Goal: Information Seeking & Learning: Learn about a topic

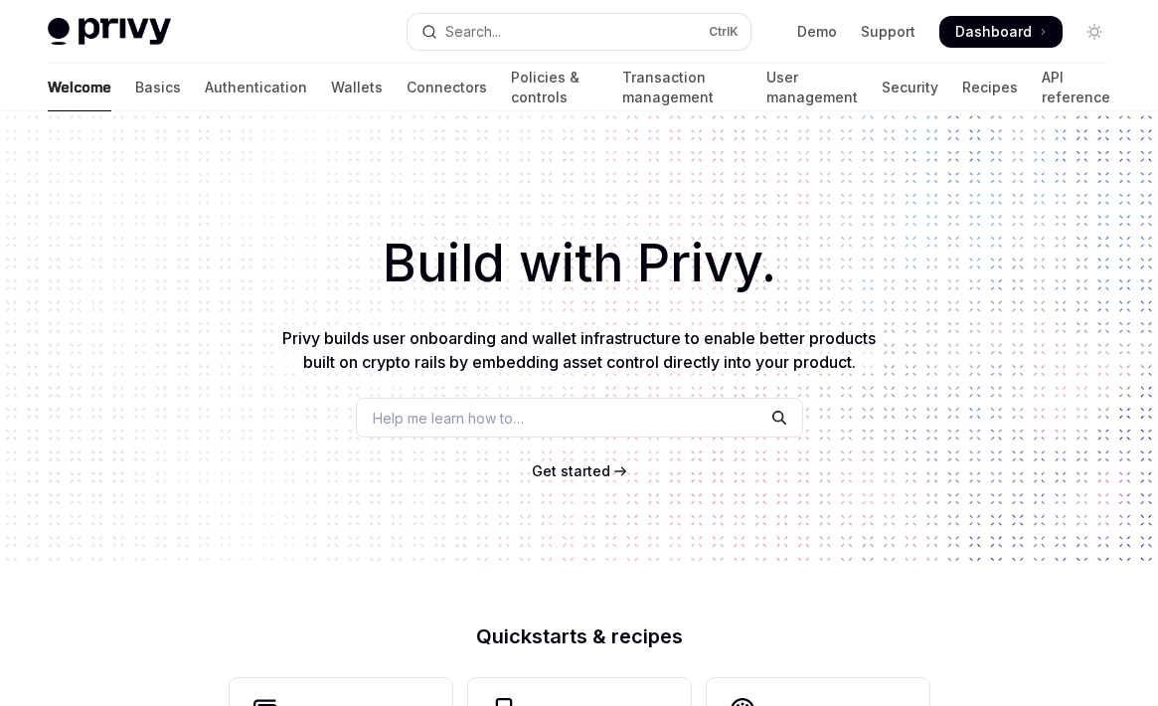
click at [571, 471] on span "Get started" at bounding box center [571, 470] width 79 height 17
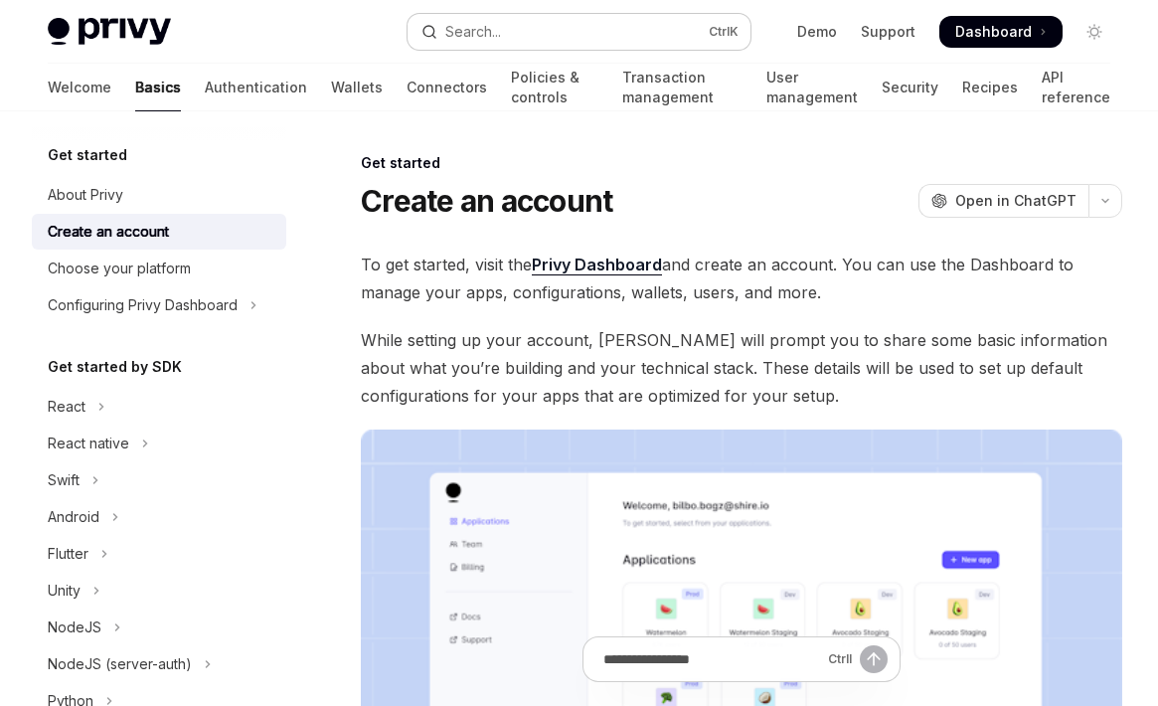
click at [579, 31] on button "Search... Ctrl K" at bounding box center [580, 32] width 344 height 36
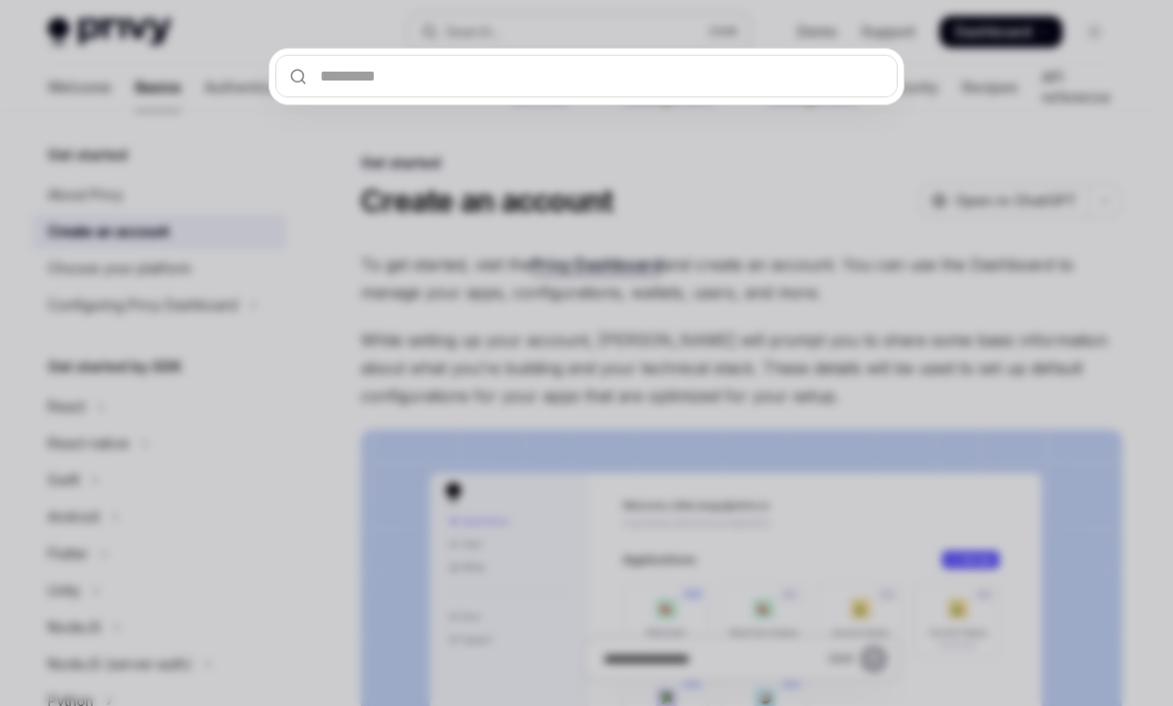
type input "******"
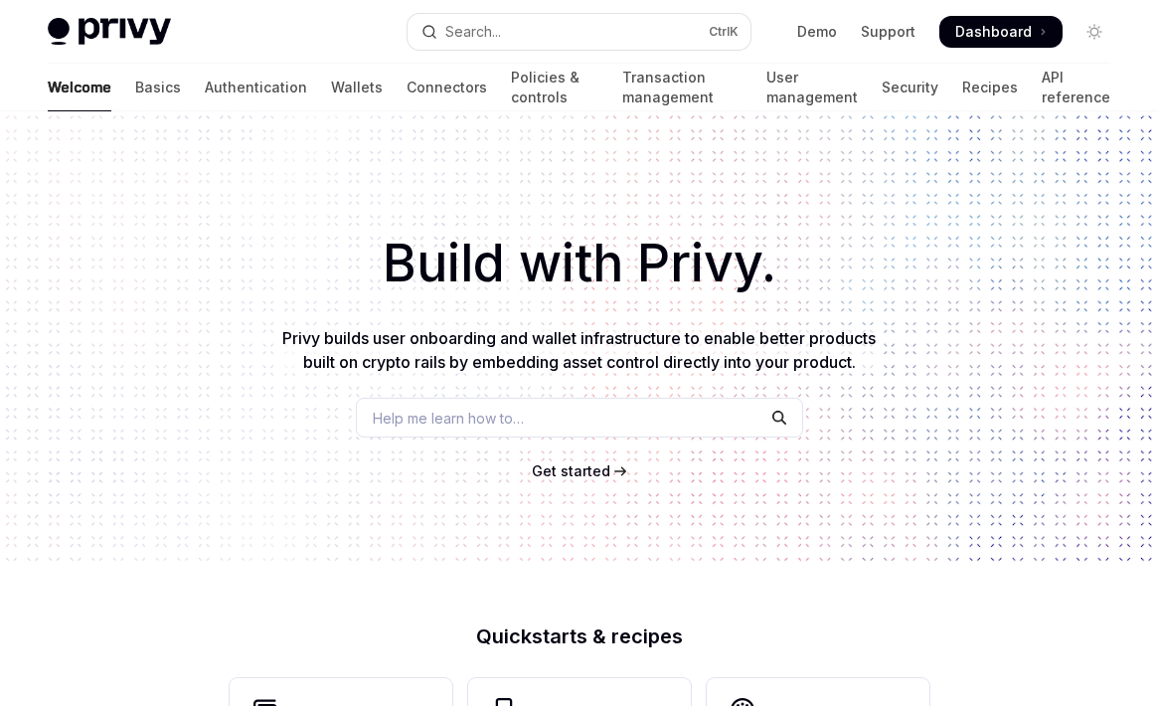
click at [1003, 31] on span "Dashboard" at bounding box center [993, 32] width 77 height 20
